Goal: Task Accomplishment & Management: Manage account settings

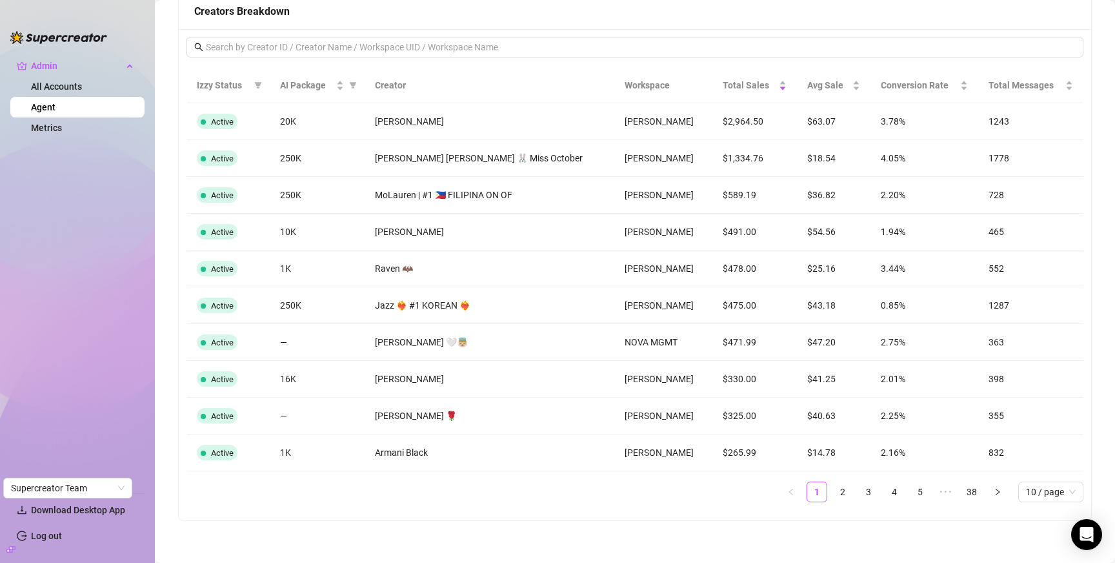
scroll to position [1233, 0]
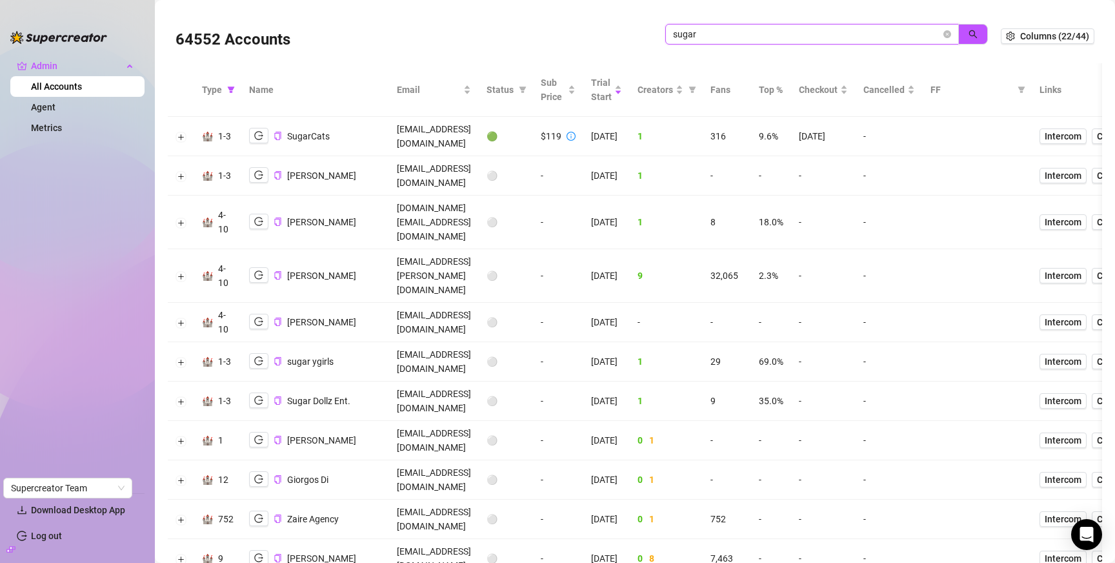
click at [758, 36] on input "sugar" at bounding box center [807, 34] width 268 height 14
type input "ryan b"
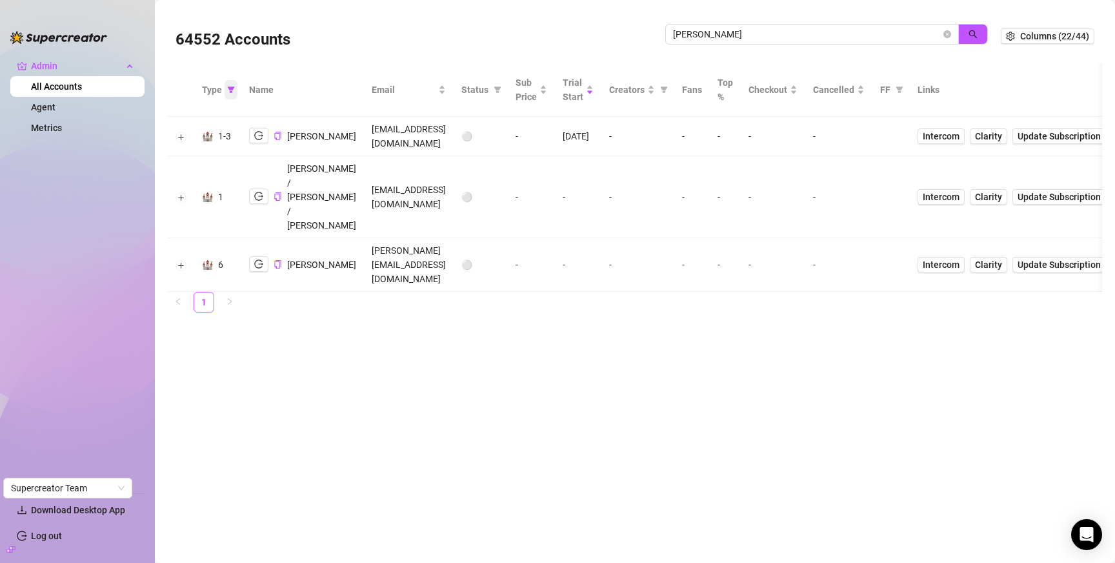
click at [235, 91] on span at bounding box center [231, 89] width 13 height 19
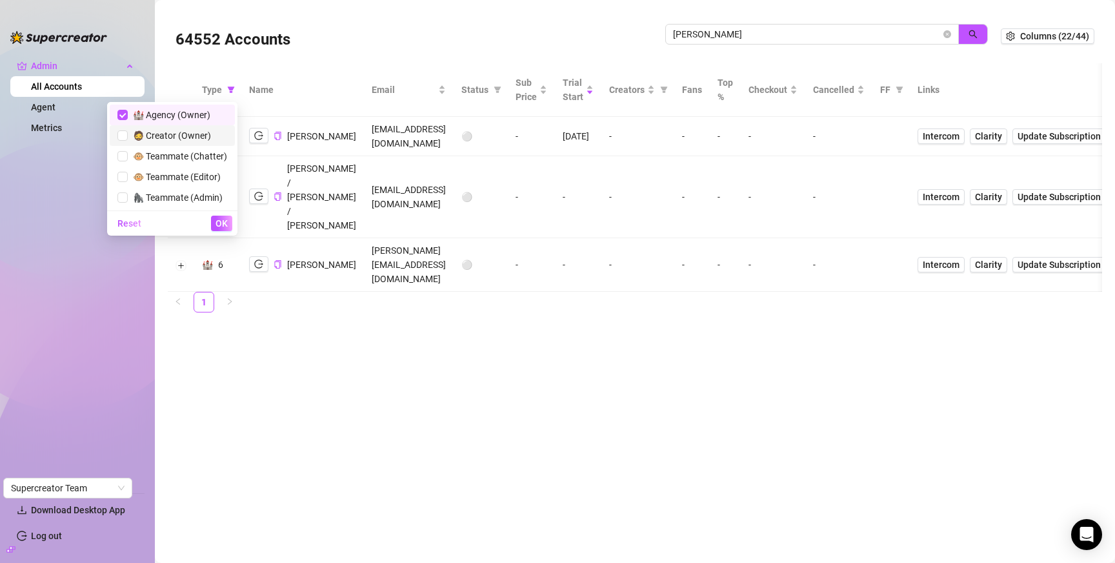
click at [204, 141] on span "🧔 Creator (Owner)" at bounding box center [172, 135] width 110 height 14
checkbox input "true"
click at [195, 118] on span "🏰 Agency (Owner)" at bounding box center [169, 115] width 83 height 10
checkbox input "false"
click at [223, 221] on span "OK" at bounding box center [222, 223] width 12 height 10
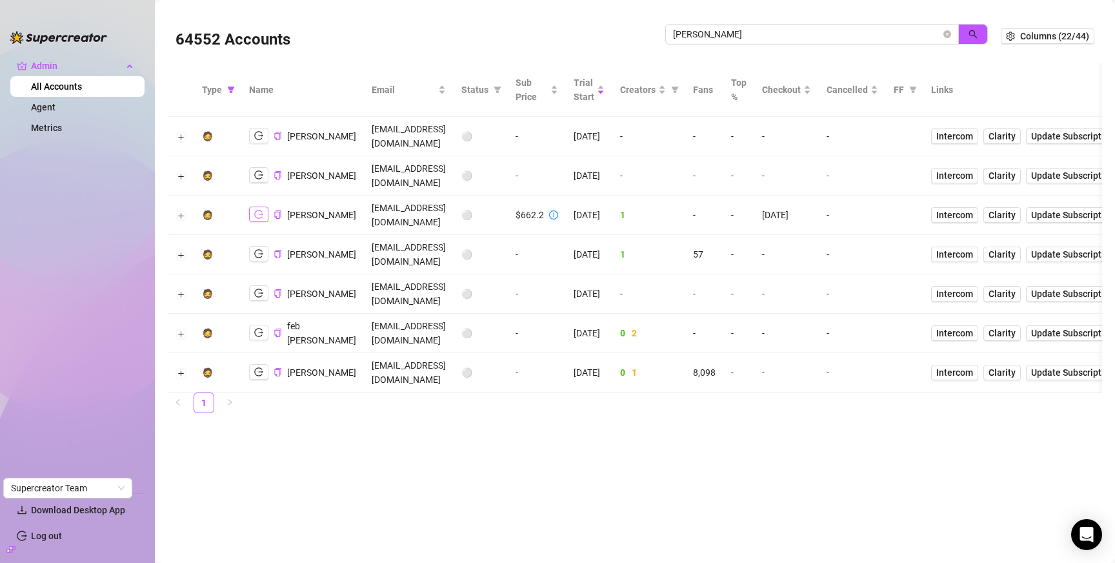
click at [258, 213] on icon "logout" at bounding box center [258, 214] width 9 height 9
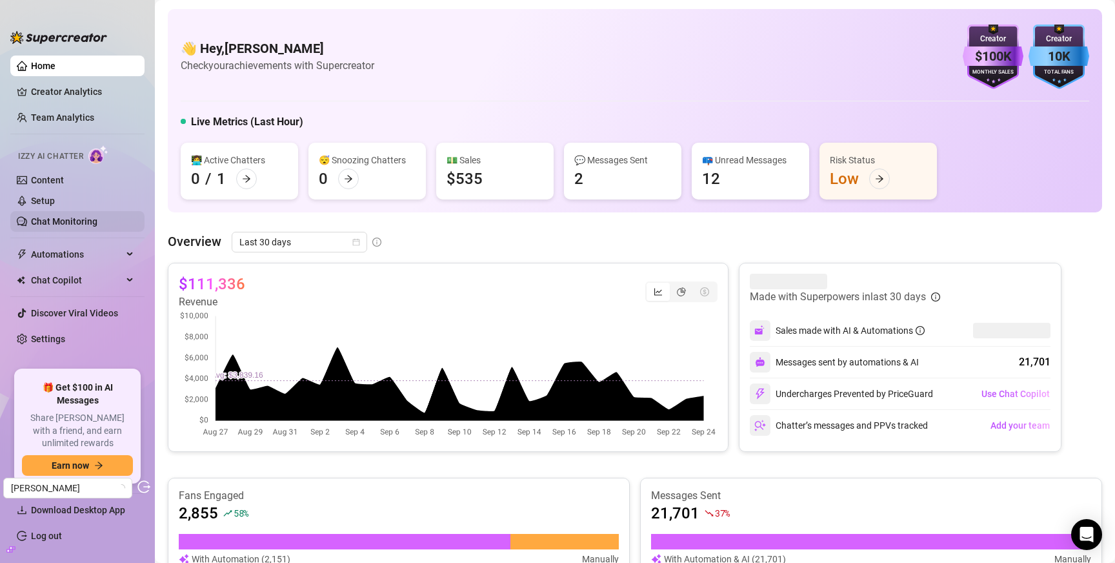
click at [59, 225] on link "Chat Monitoring" at bounding box center [64, 221] width 66 height 10
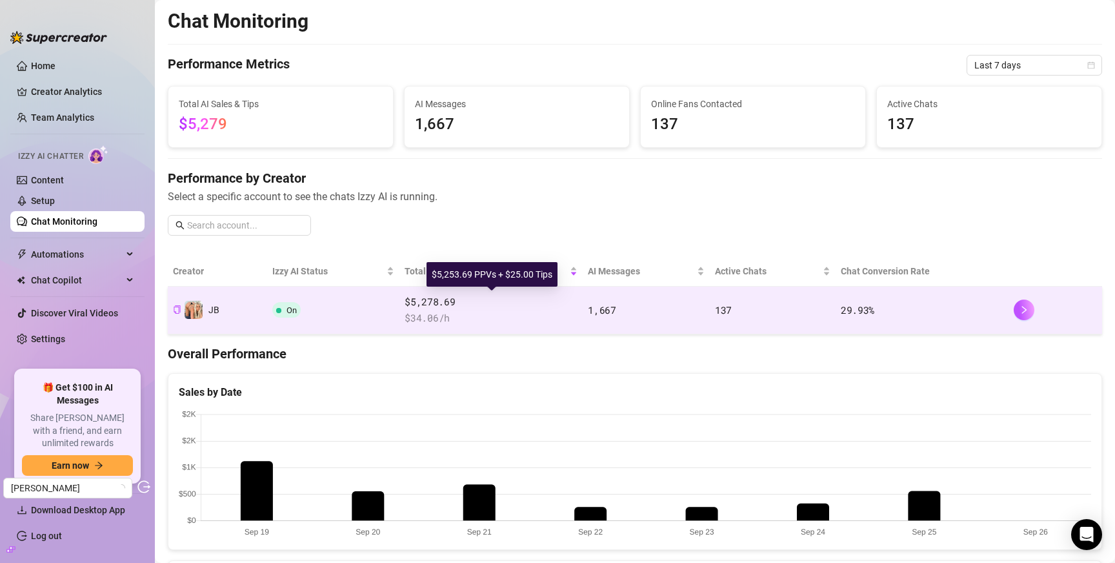
click at [512, 307] on span "$5,278.69" at bounding box center [491, 301] width 173 height 15
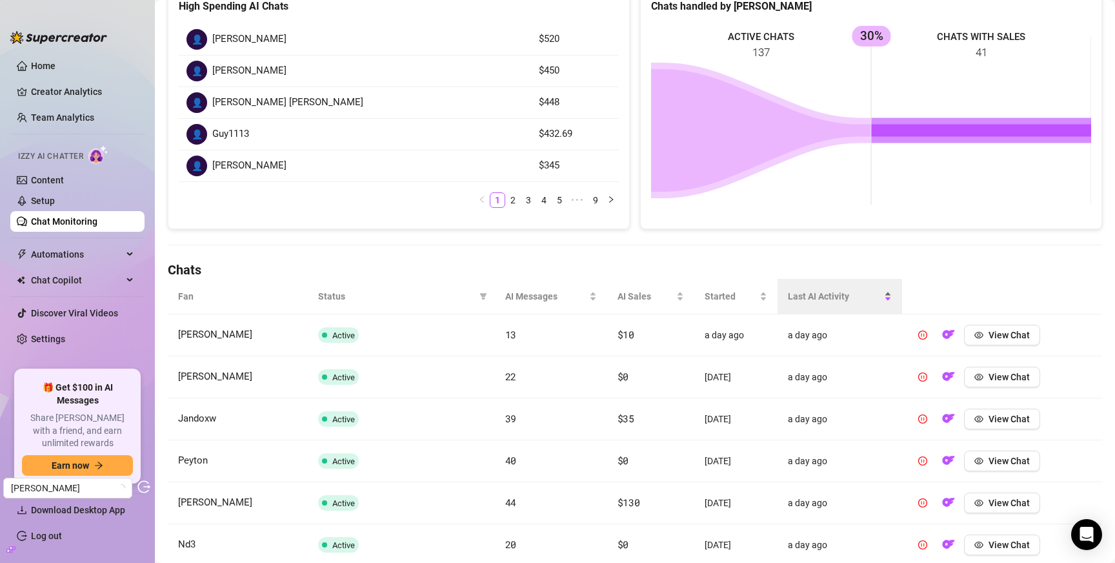
scroll to position [206, 0]
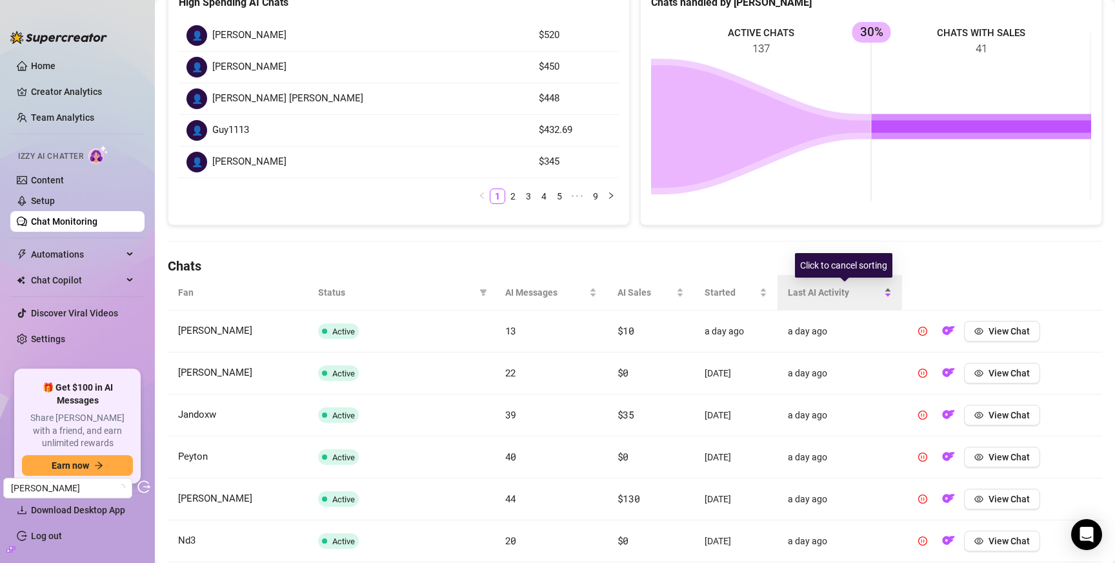
click at [832, 292] on span "Last AI Activity" at bounding box center [835, 292] width 94 height 14
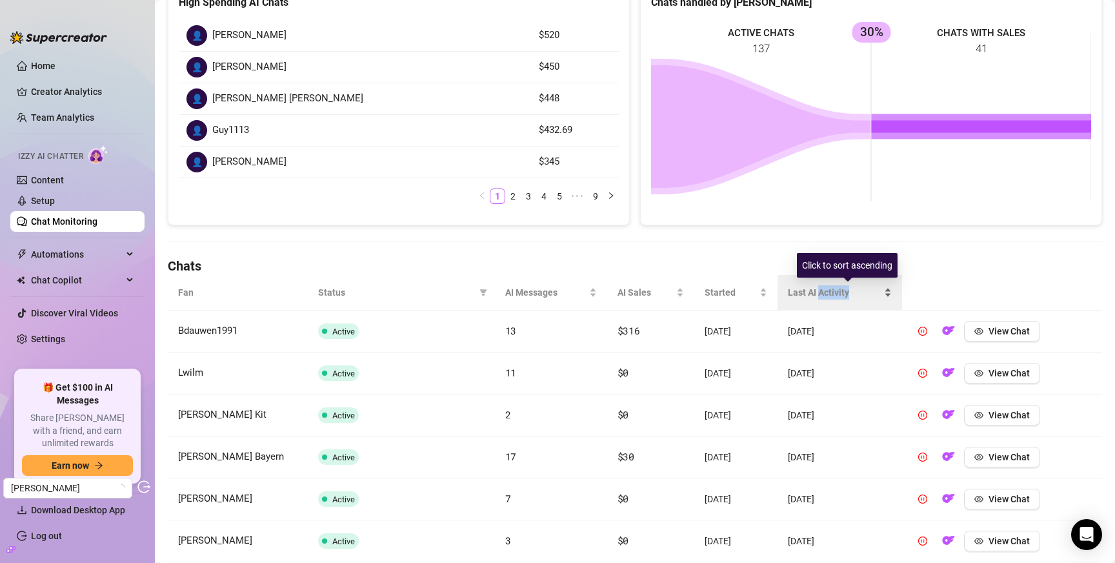
click at [832, 292] on span "Last AI Activity" at bounding box center [835, 292] width 94 height 14
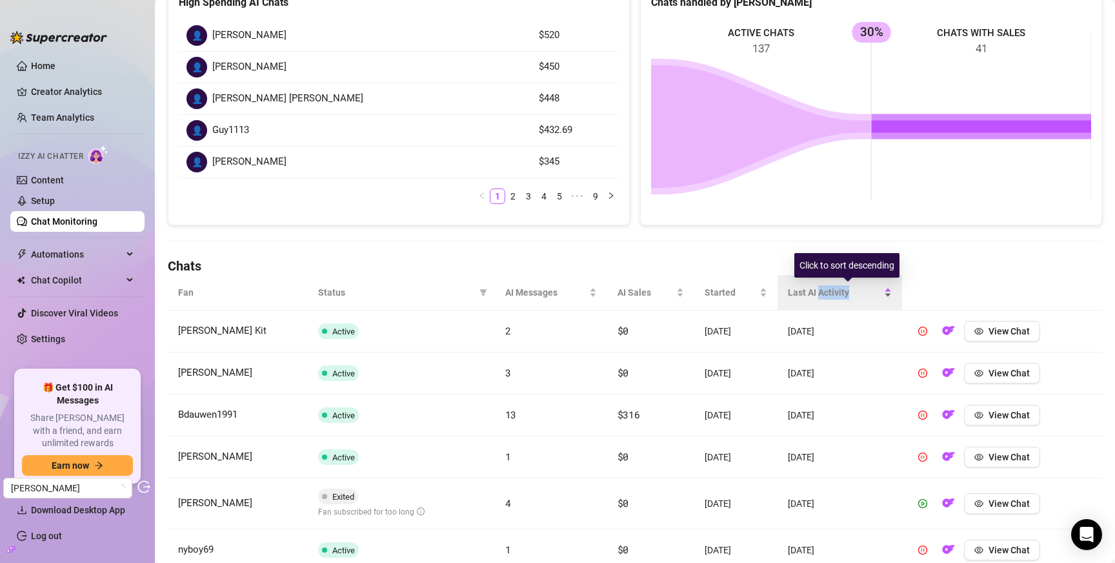
click at [832, 292] on span "Last AI Activity" at bounding box center [835, 292] width 94 height 14
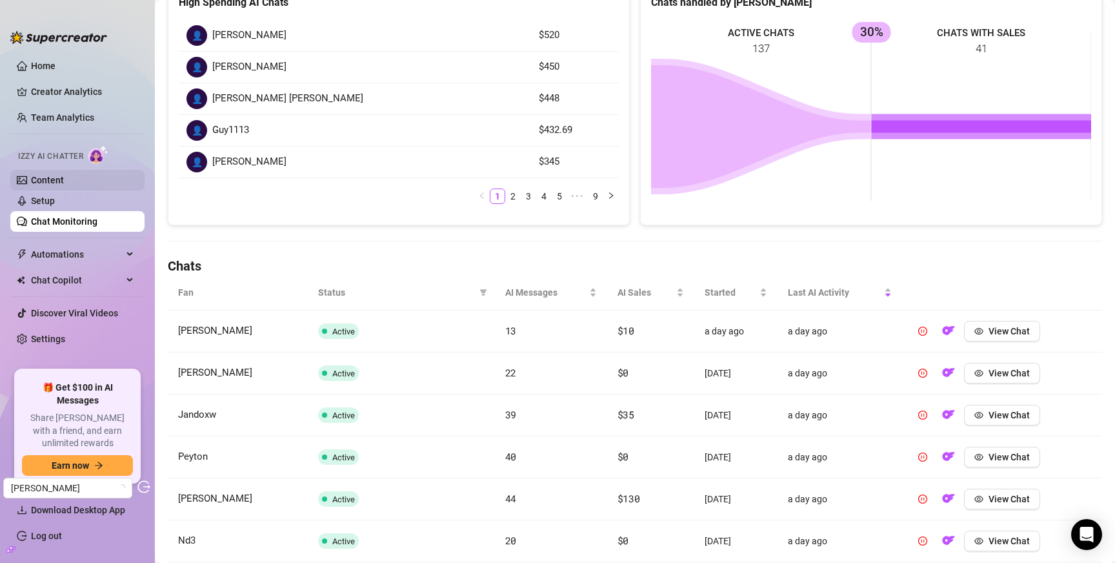
click at [61, 180] on link "Content" at bounding box center [47, 180] width 33 height 10
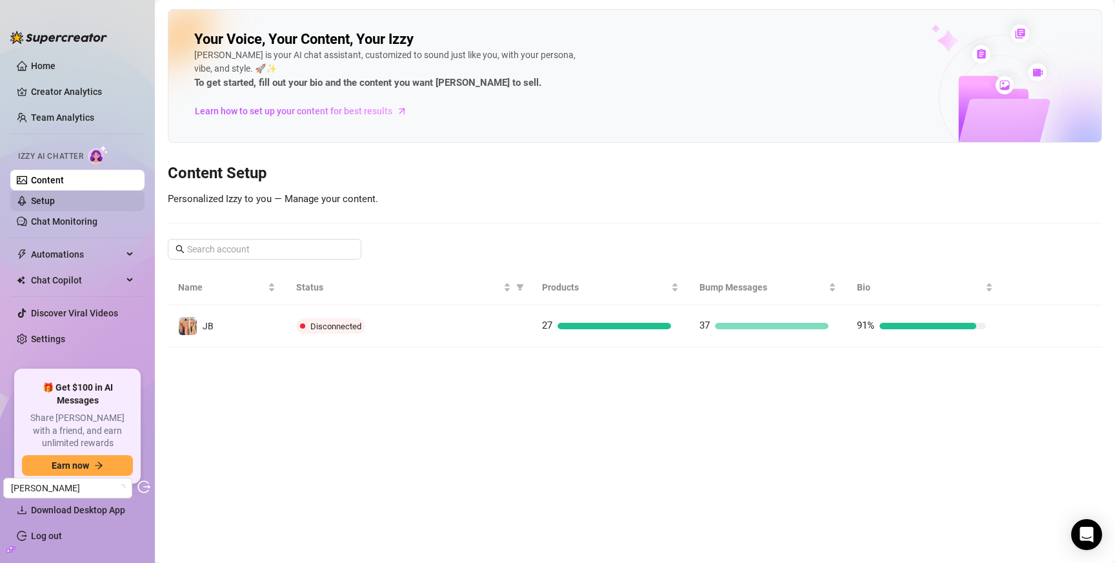
click at [55, 200] on link "Setup" at bounding box center [43, 201] width 24 height 10
